Goal: Task Accomplishment & Management: Manage account settings

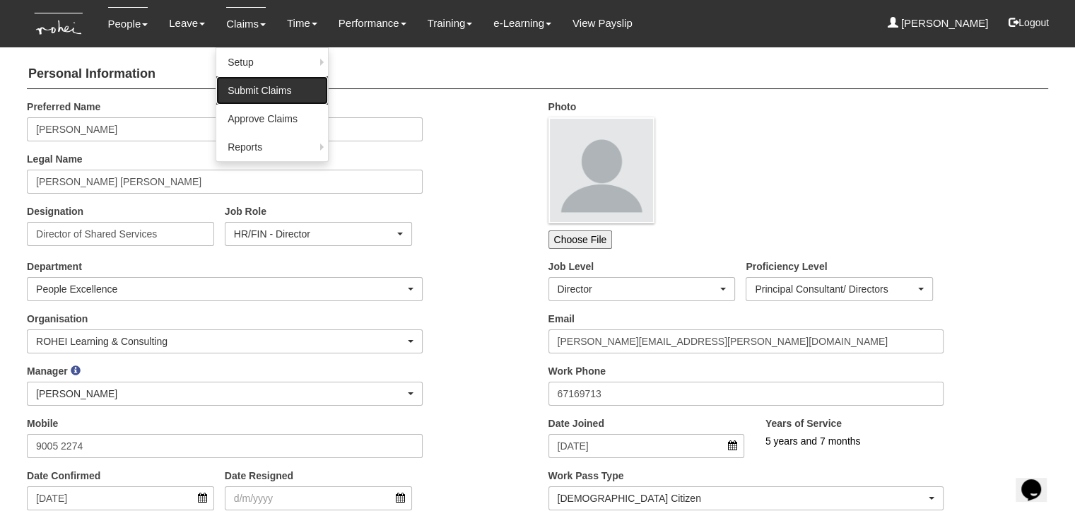
click at [259, 88] on link "Submit Claims" at bounding box center [272, 90] width 112 height 28
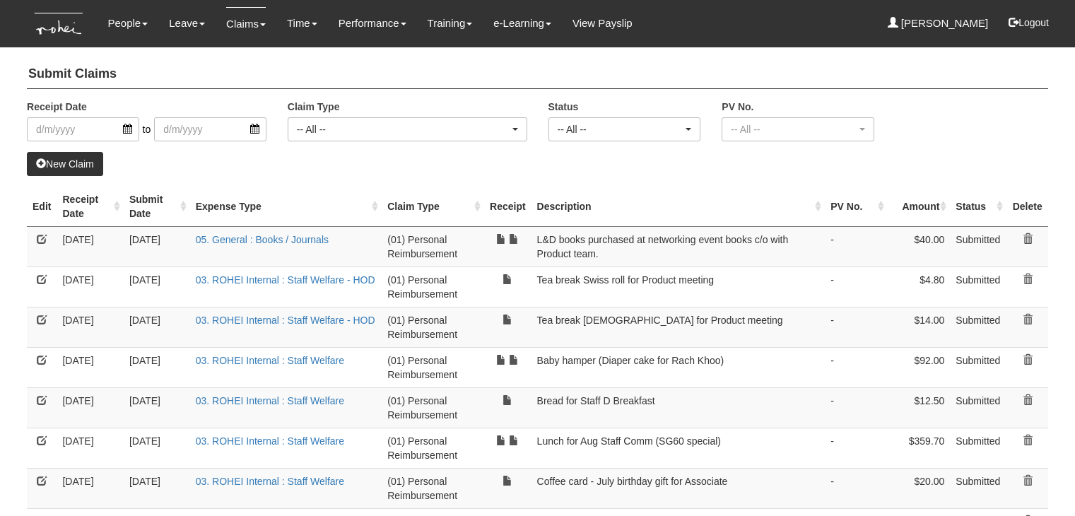
select select "50"
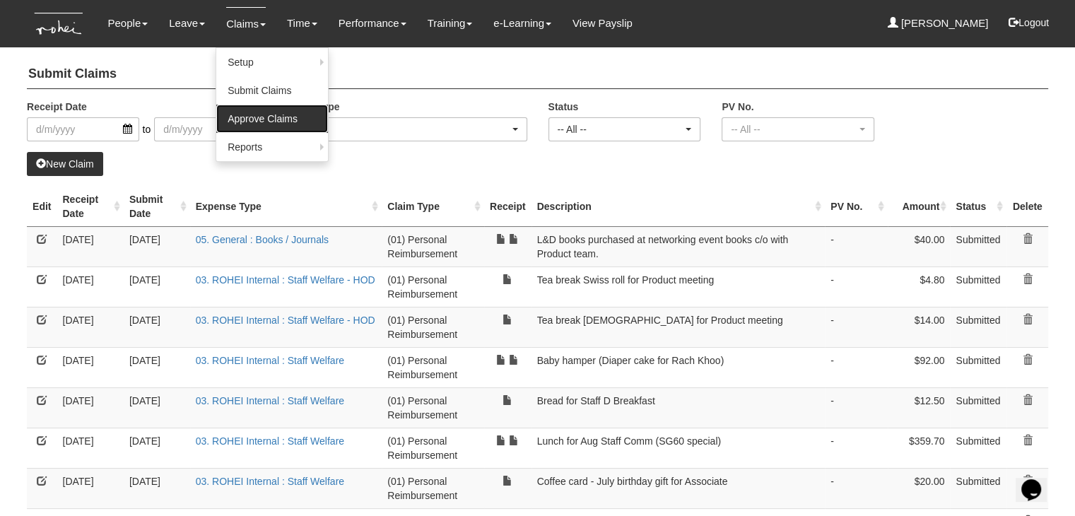
click at [252, 119] on link "Approve Claims" at bounding box center [272, 119] width 112 height 28
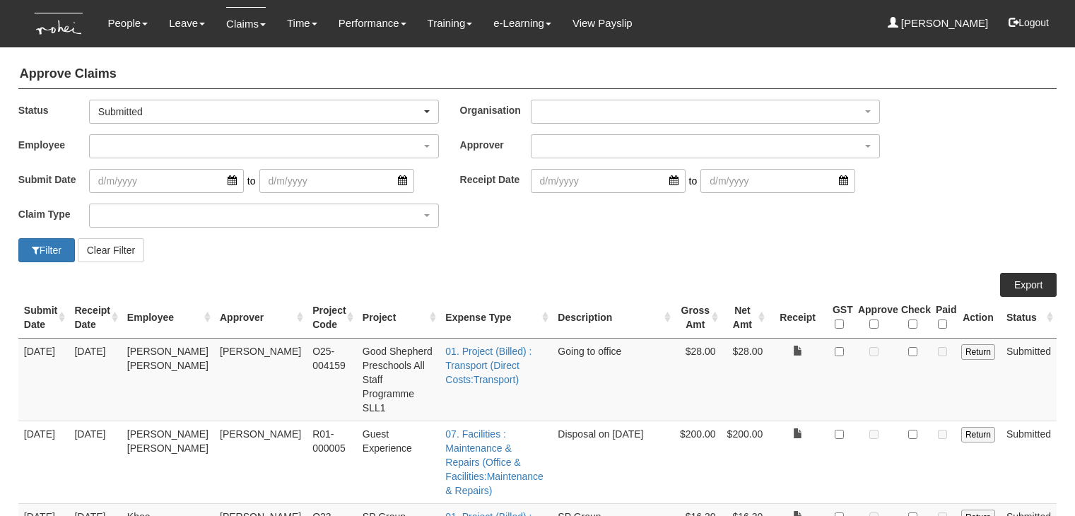
select select "50"
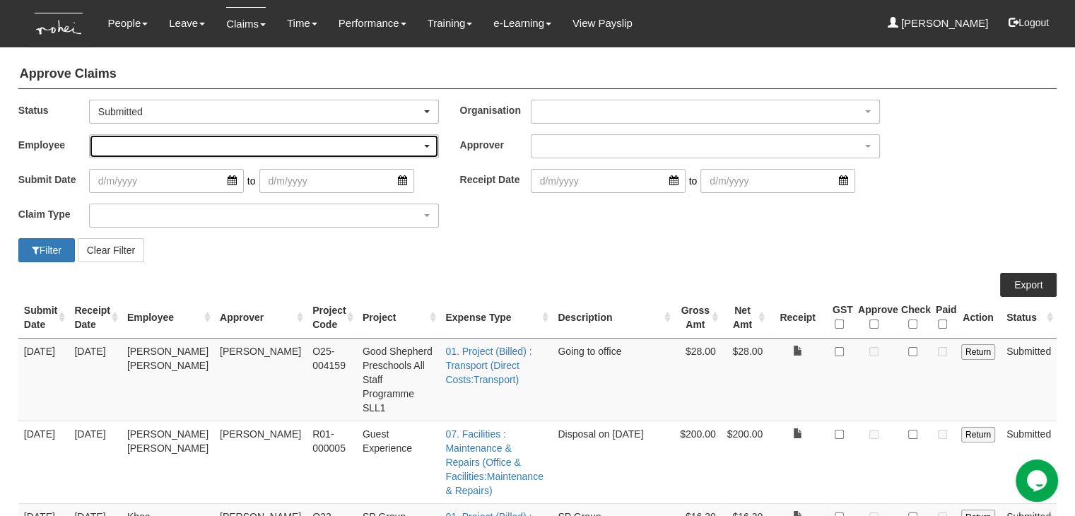
click at [249, 147] on div "button" at bounding box center [264, 146] width 348 height 23
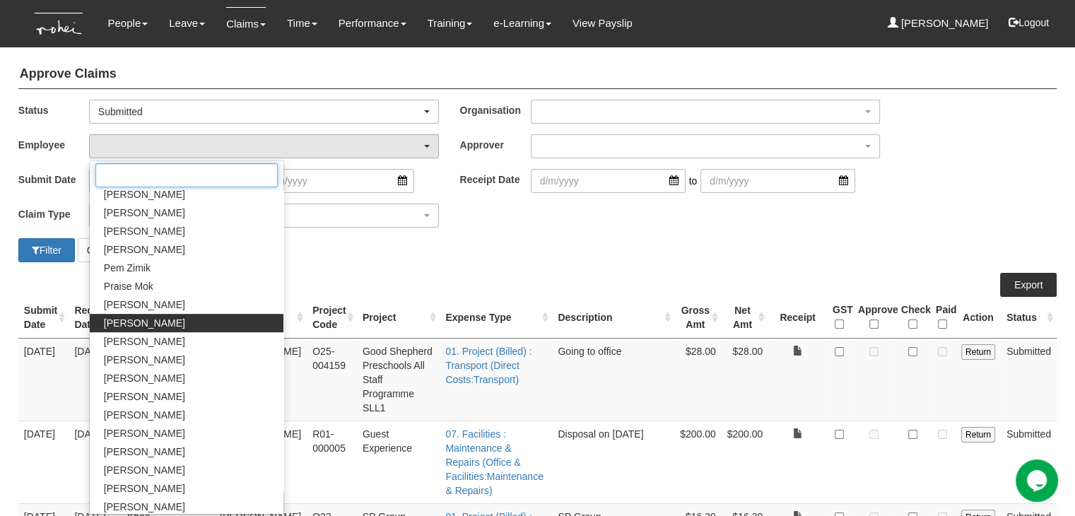
scroll to position [777, 0]
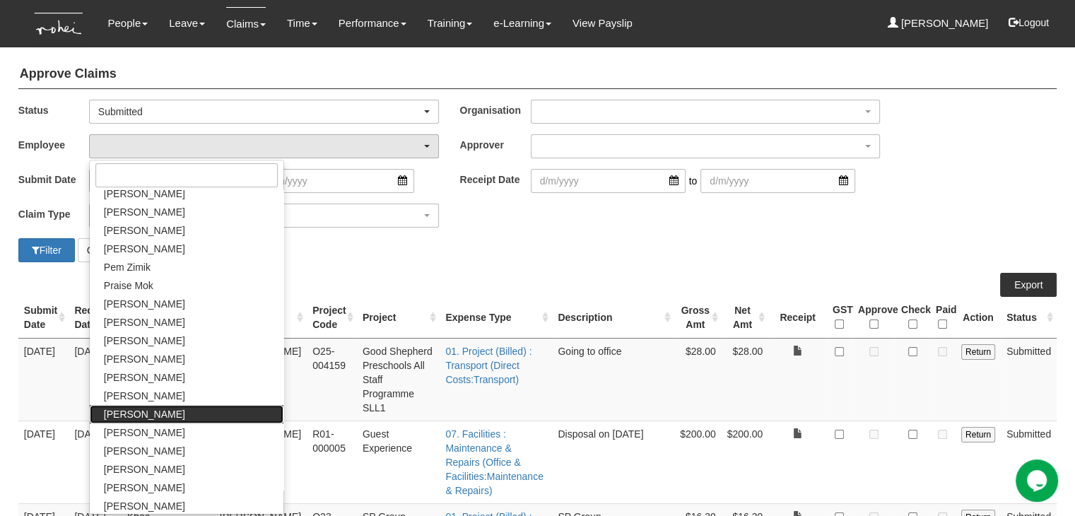
click at [165, 418] on link "Shuhui Lee" at bounding box center [187, 414] width 194 height 18
select select "6091e2fd-451e-407a-a4dc-3625e5dd44e4"
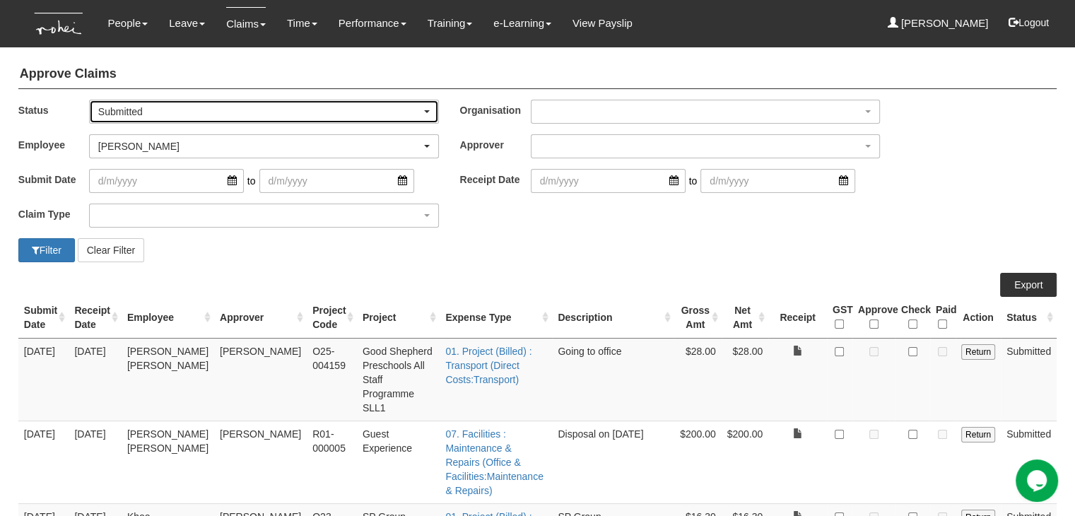
click at [311, 117] on div "Submitted" at bounding box center [259, 112] width 323 height 14
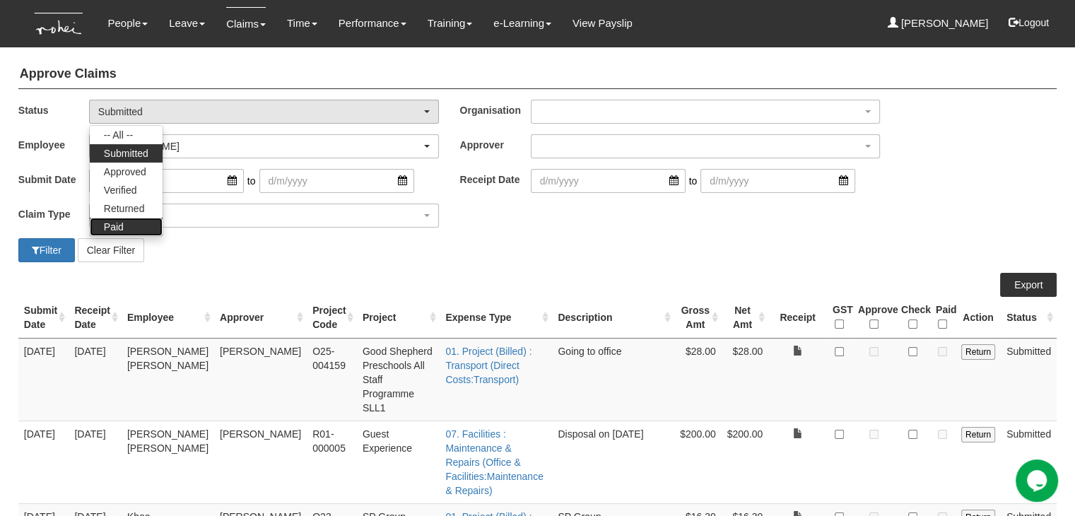
click at [122, 229] on span "Paid" at bounding box center [114, 227] width 20 height 14
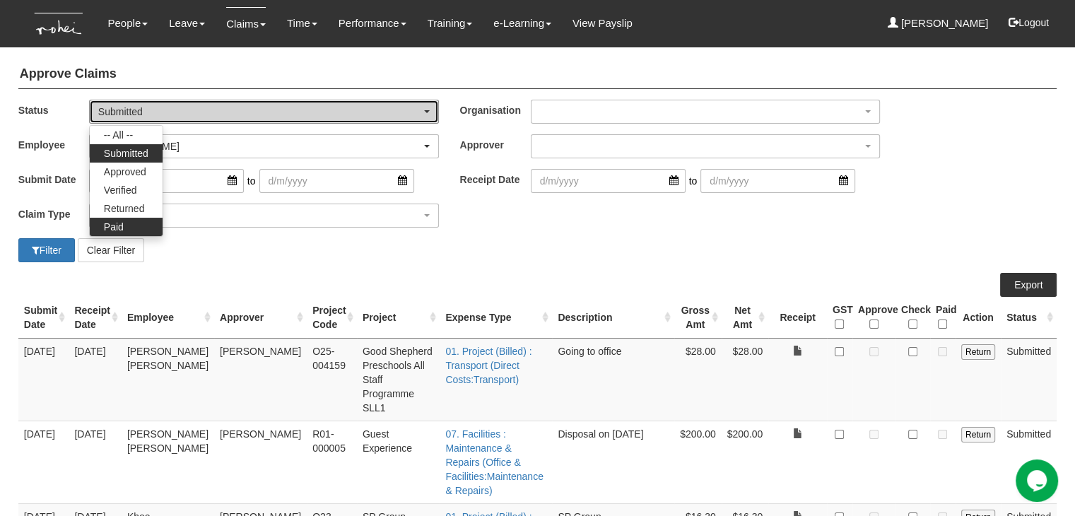
select select "Paid"
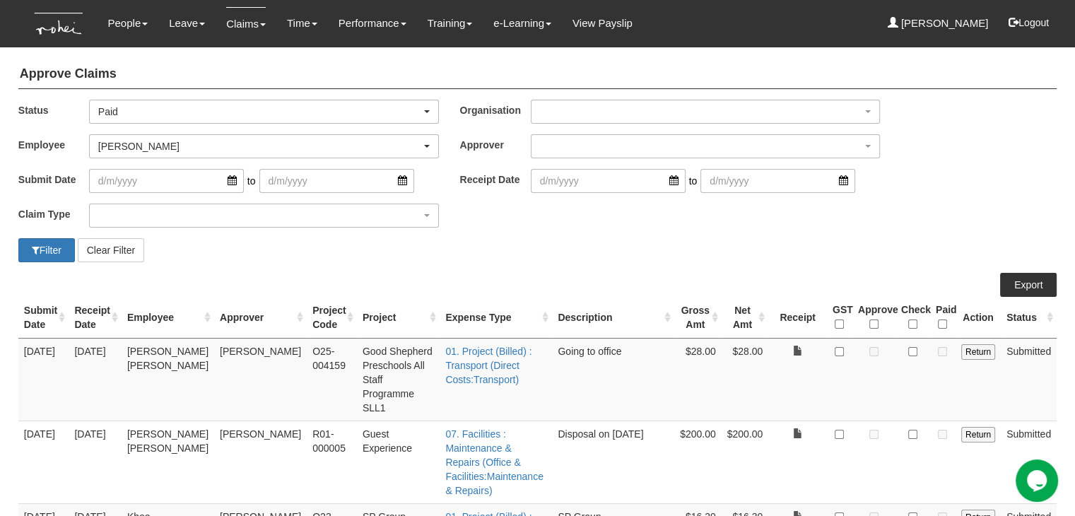
click at [41, 244] on button "Filter" at bounding box center [46, 250] width 57 height 24
select select "50"
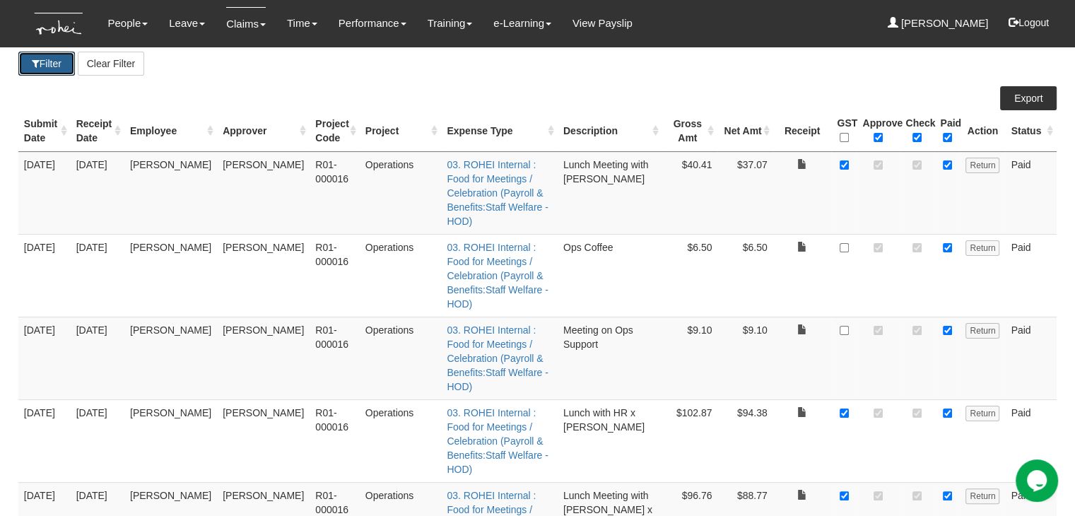
scroll to position [212, 0]
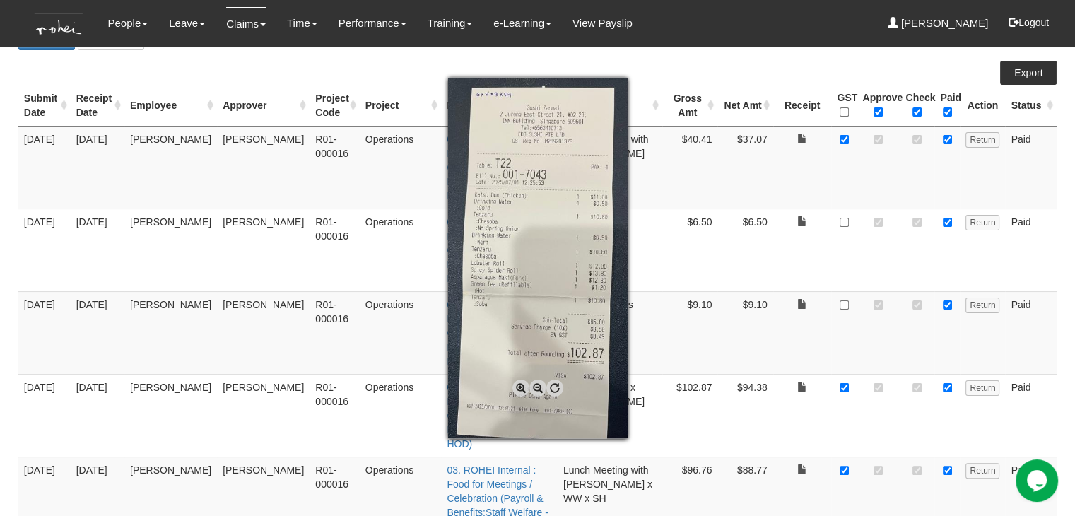
click at [654, 412] on div at bounding box center [537, 258] width 1075 height 516
